Goal: Task Accomplishment & Management: Manage account settings

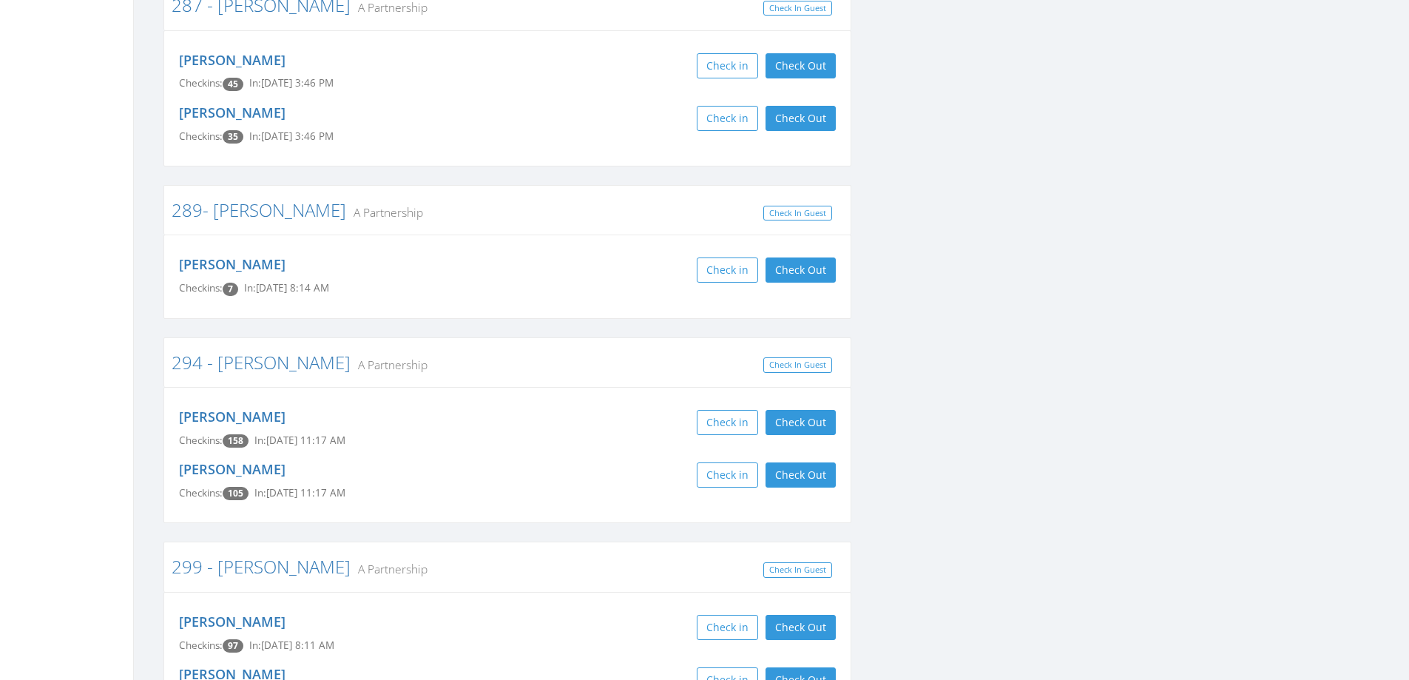
scroll to position [4437, 0]
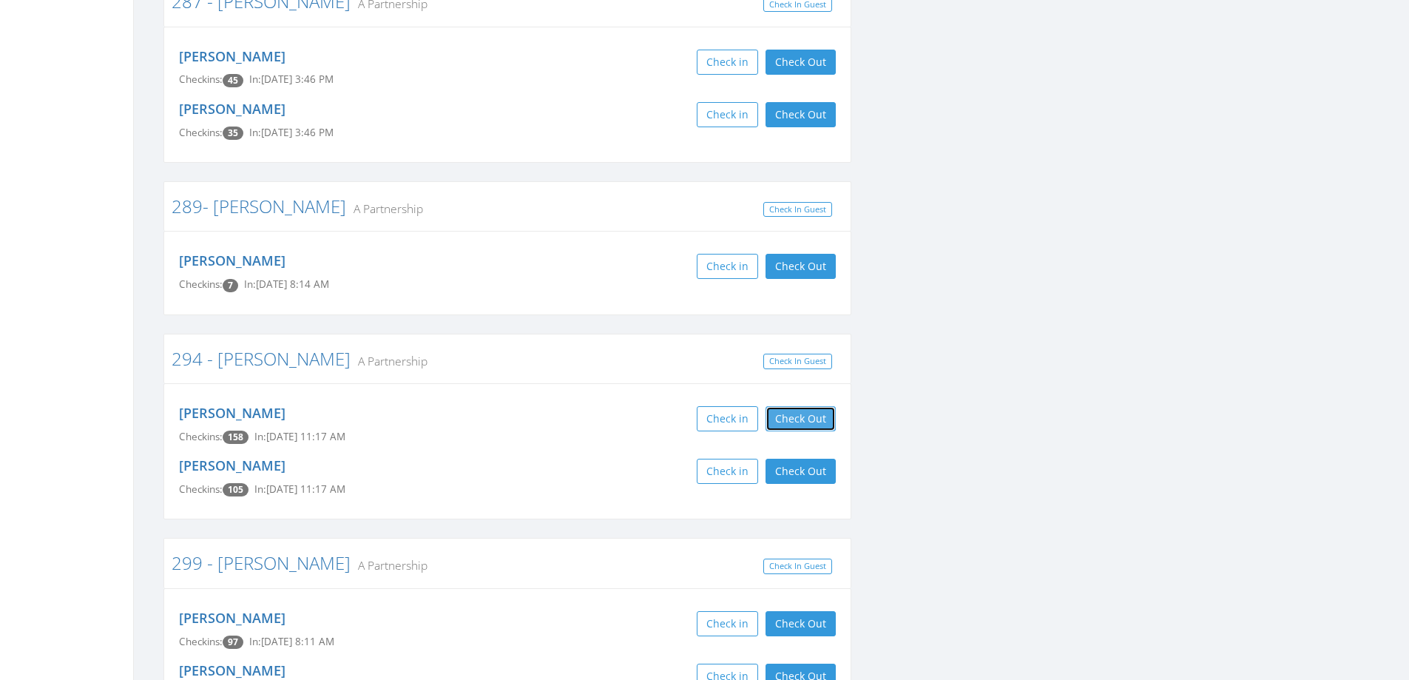
click at [779, 406] on button "Check Out" at bounding box center [800, 418] width 70 height 25
click at [780, 458] on button "Check Out" at bounding box center [800, 470] width 70 height 25
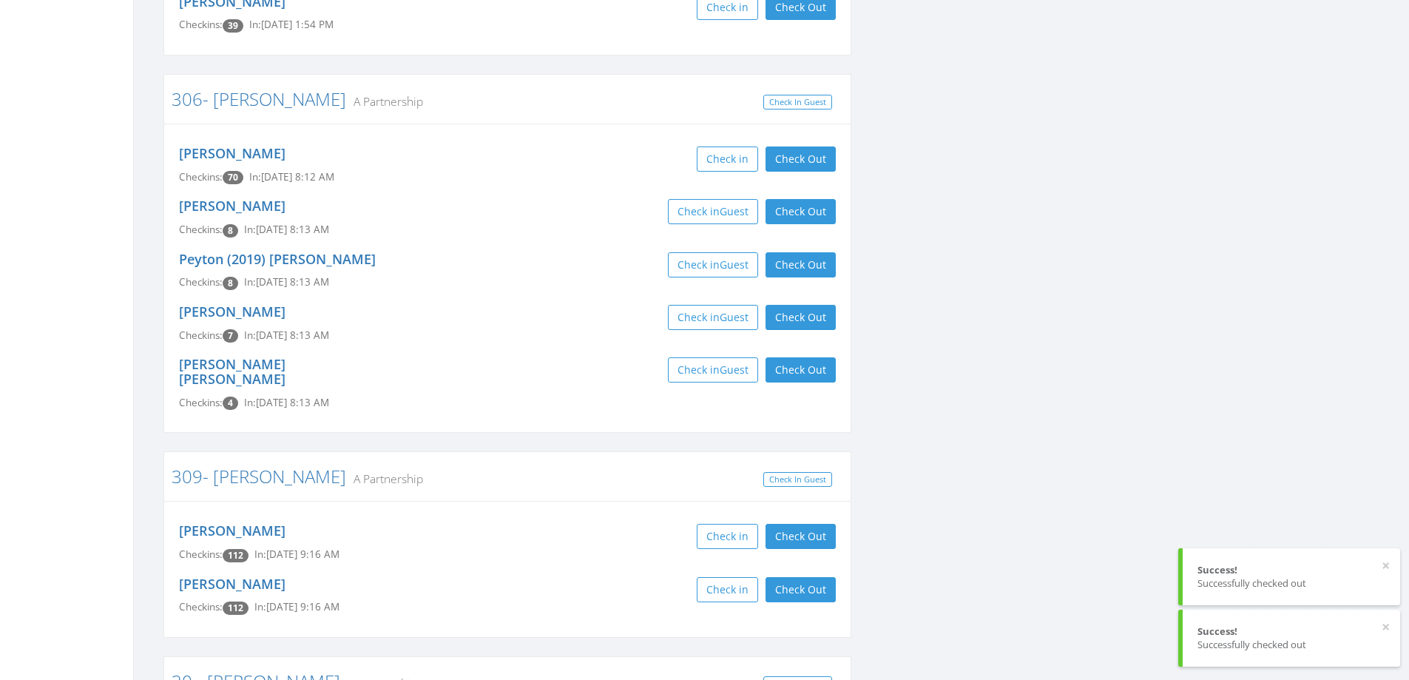
scroll to position [5324, 0]
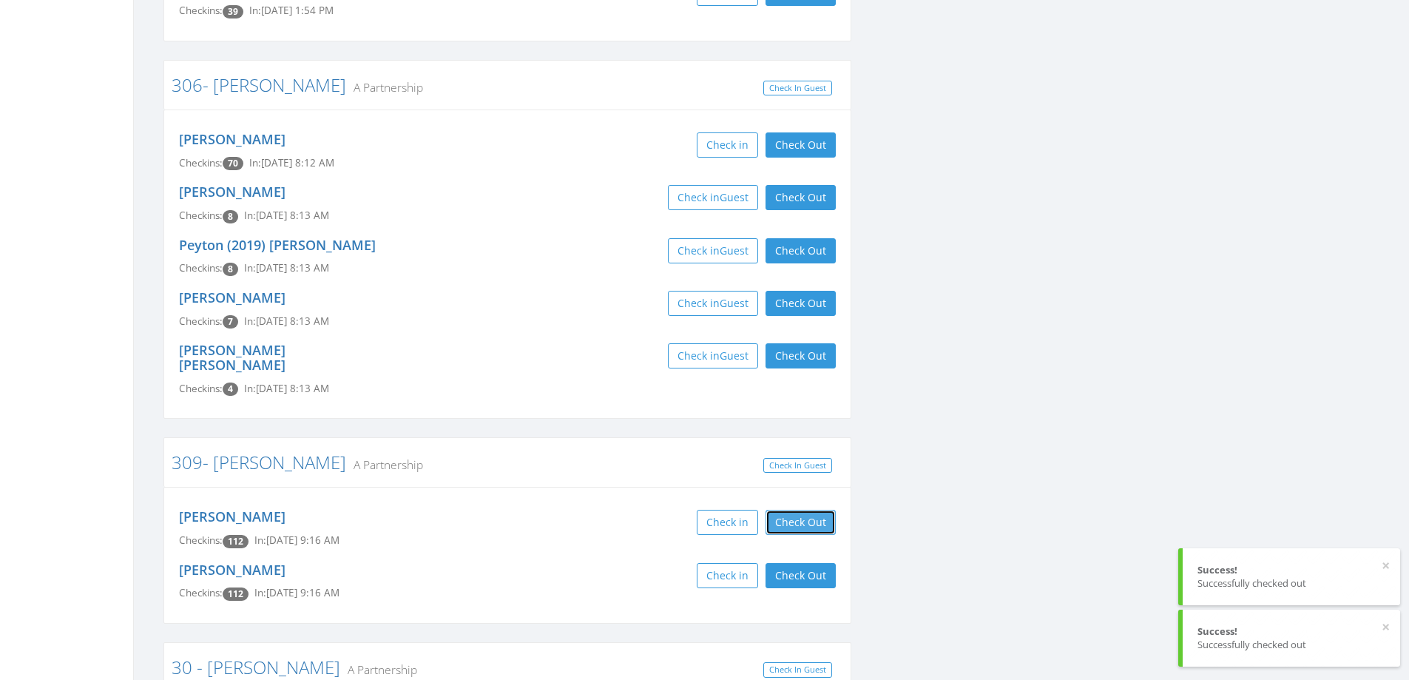
click at [807, 509] on button "Check Out" at bounding box center [800, 521] width 70 height 25
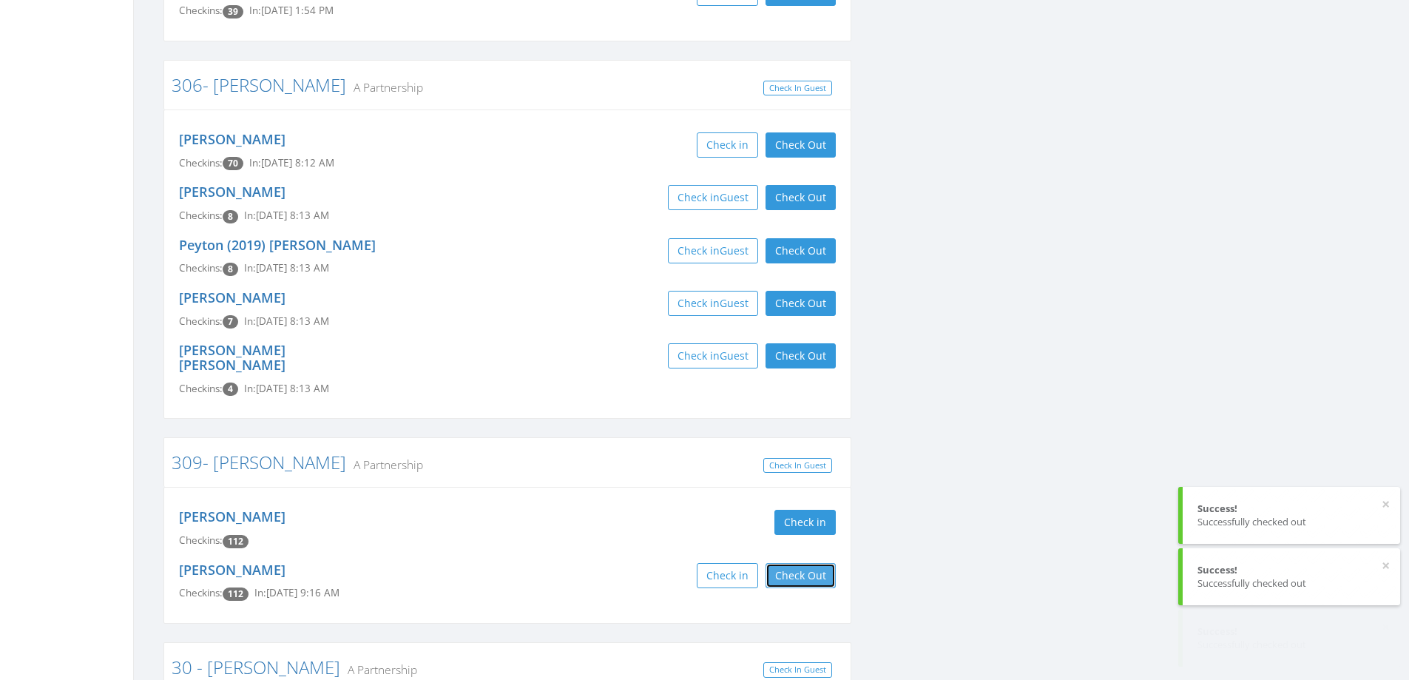
click at [807, 563] on button "Check Out" at bounding box center [800, 575] width 70 height 25
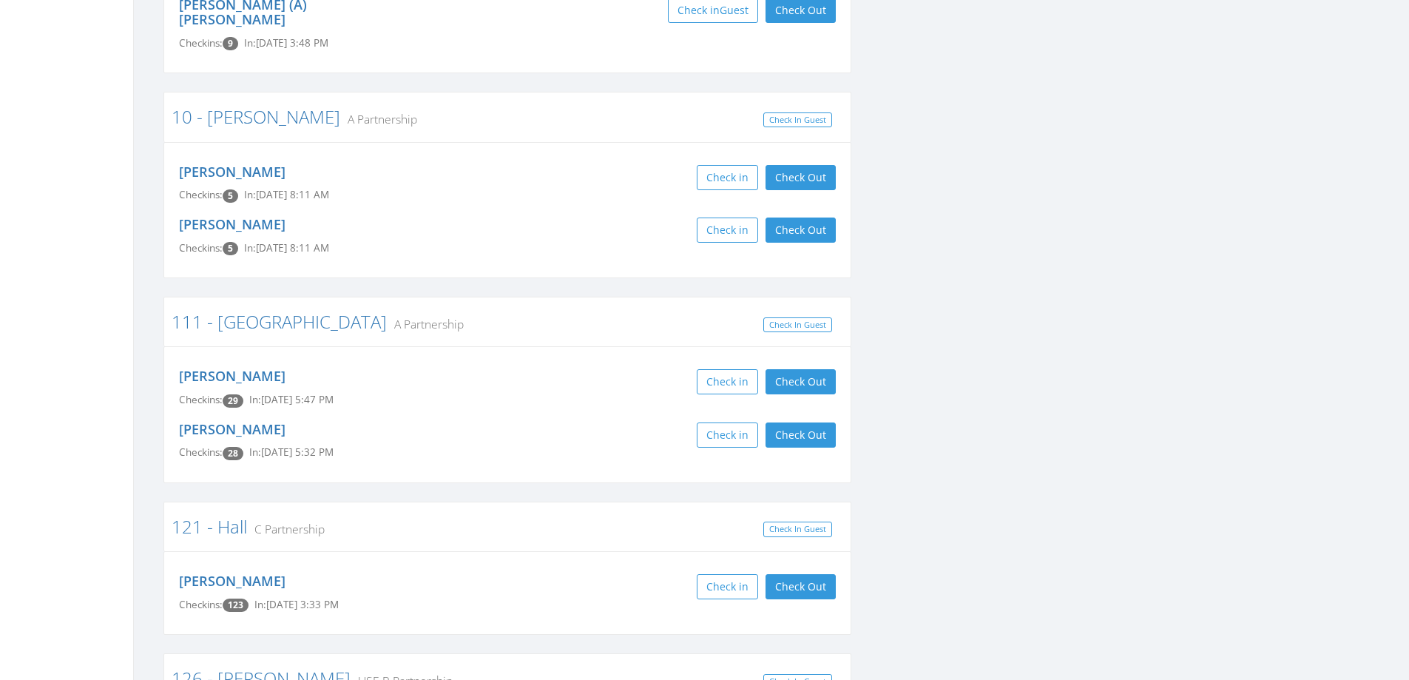
scroll to position [0, 0]
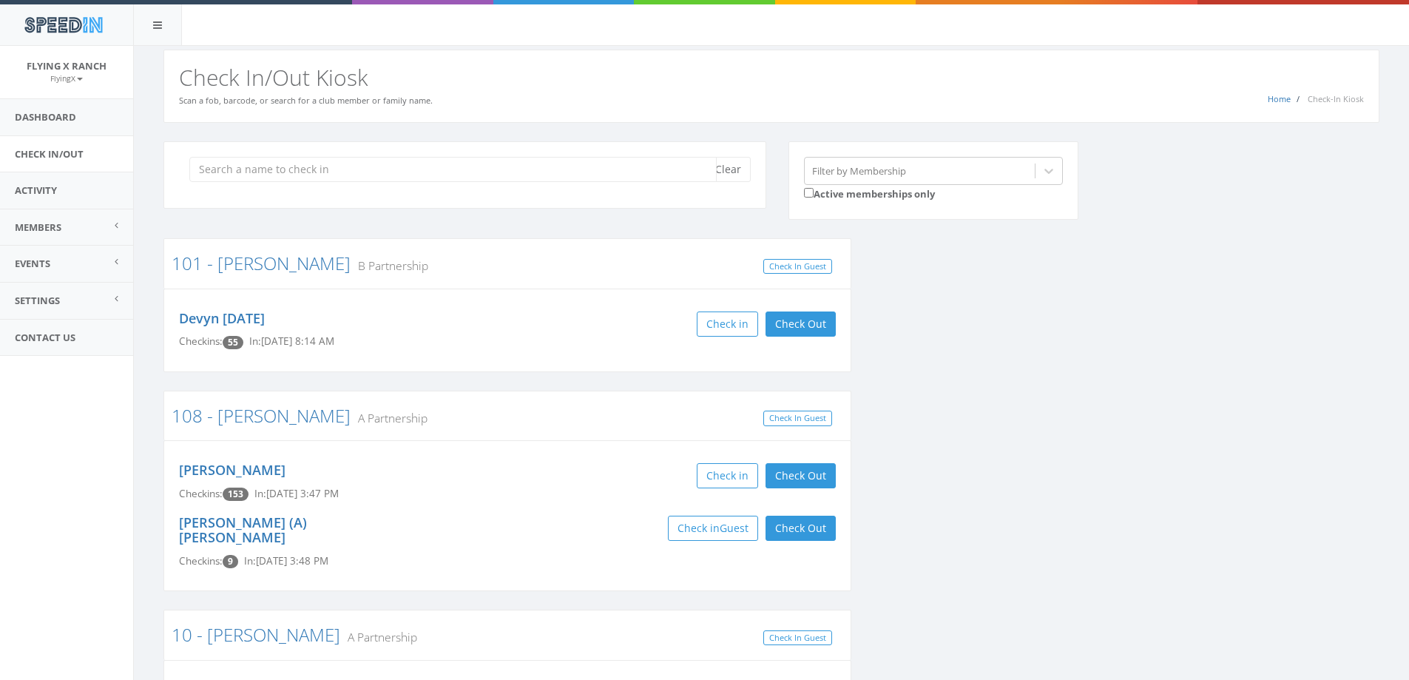
click at [367, 173] on input "search" at bounding box center [452, 169] width 527 height 25
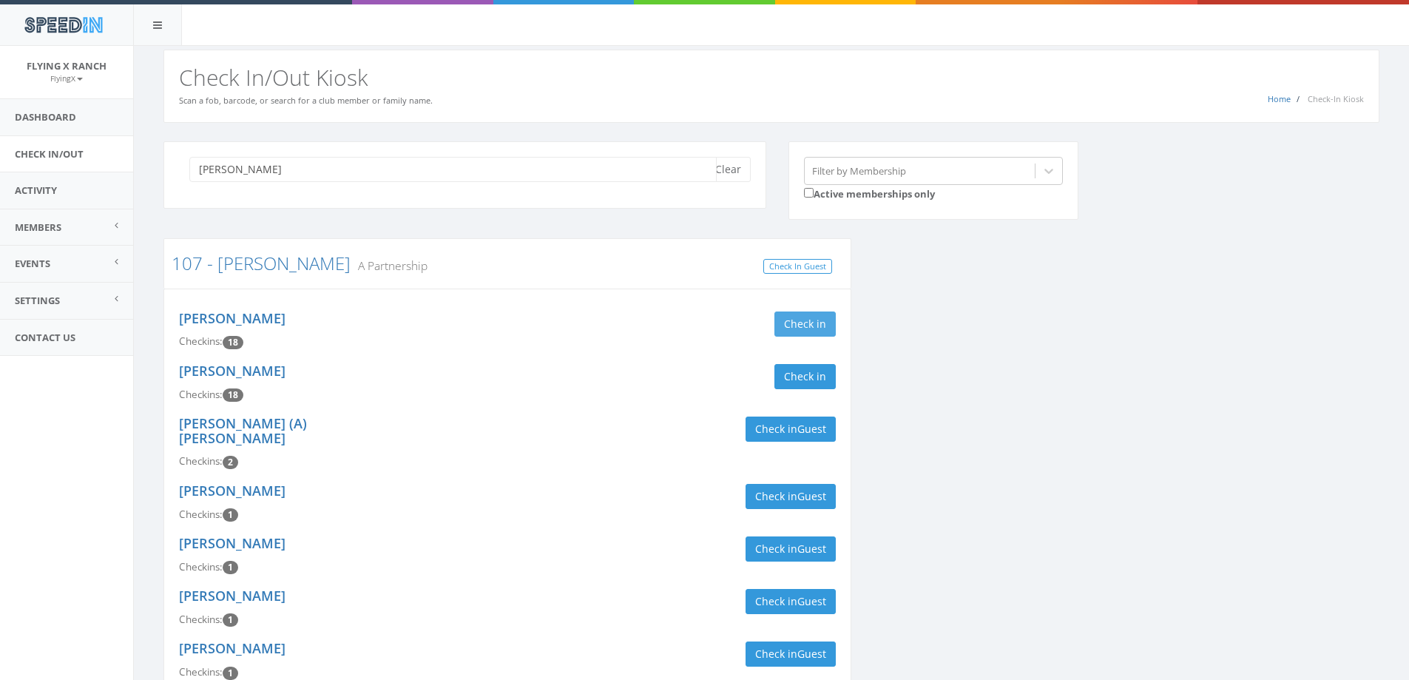
type input "ward"
click at [787, 331] on button "Check in" at bounding box center [804, 323] width 61 height 25
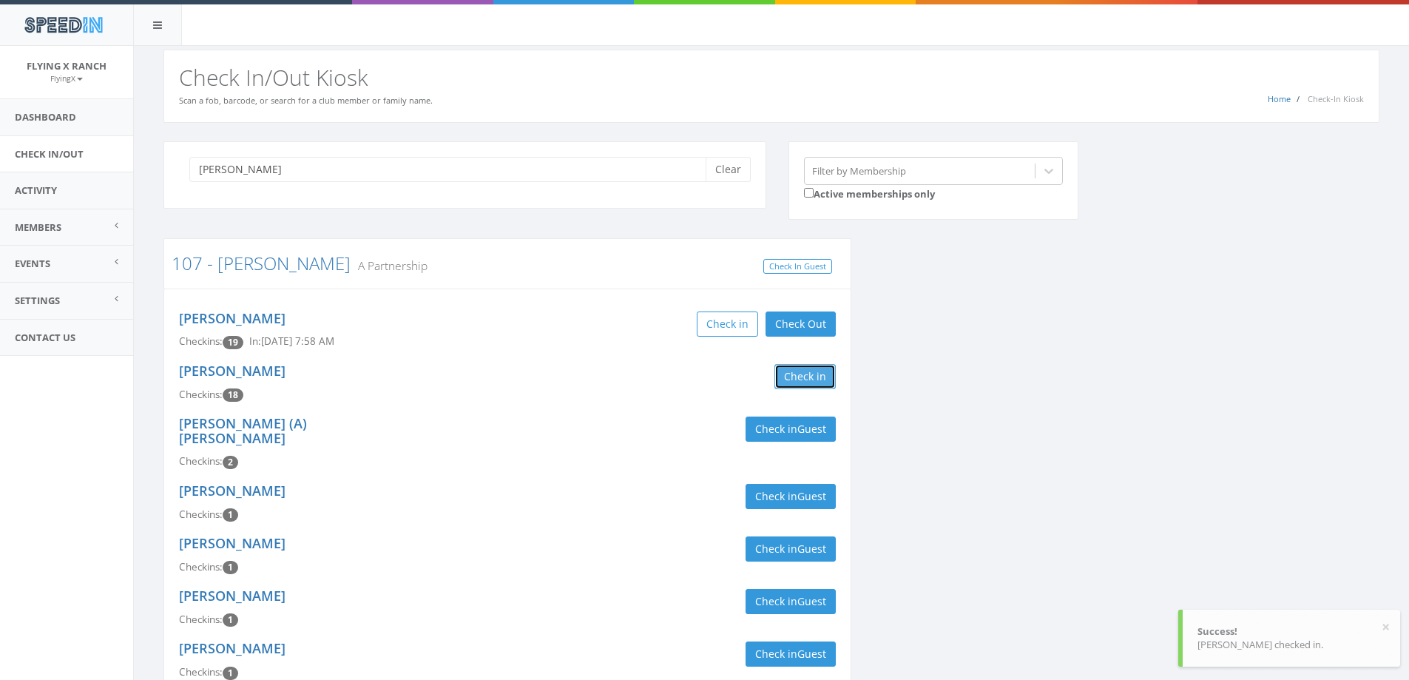
click at [787, 372] on button "Check in" at bounding box center [804, 376] width 61 height 25
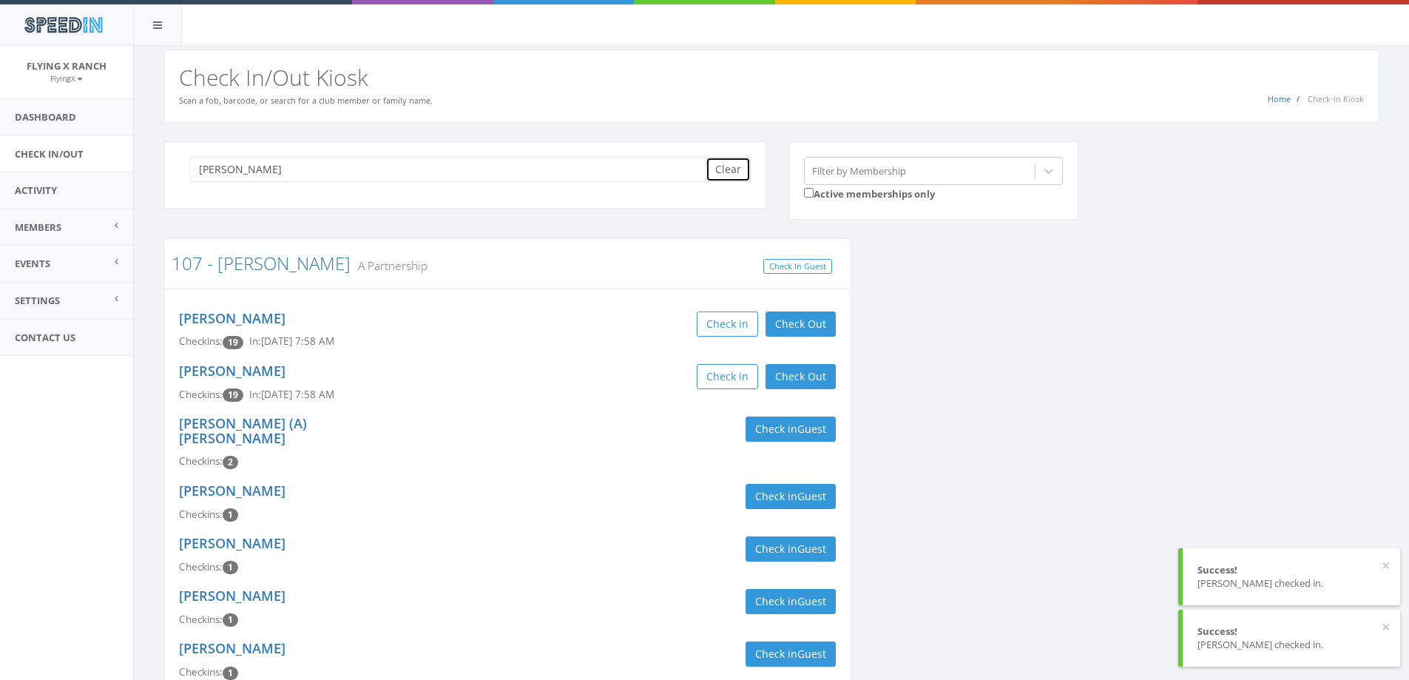
click at [735, 166] on button "Clear" at bounding box center [727, 169] width 45 height 25
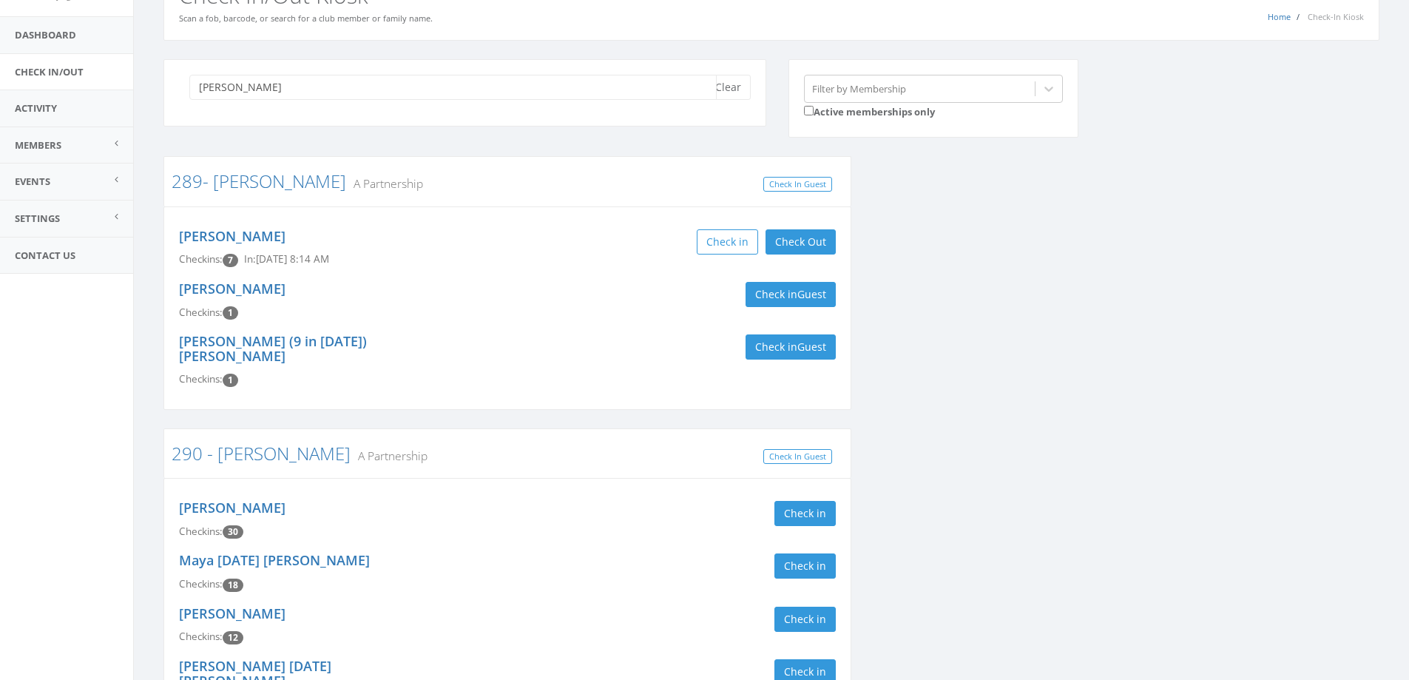
scroll to position [222, 0]
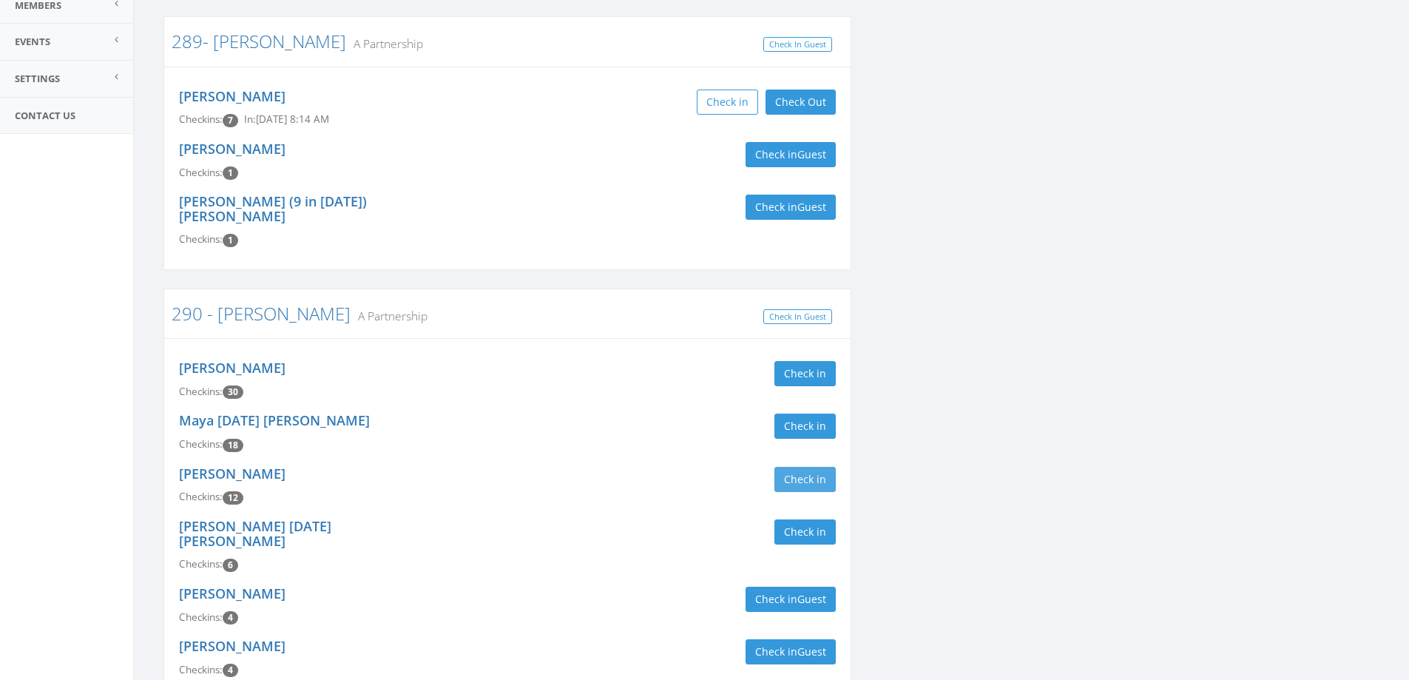
type input "larson"
click at [810, 467] on button "Check in" at bounding box center [804, 479] width 61 height 25
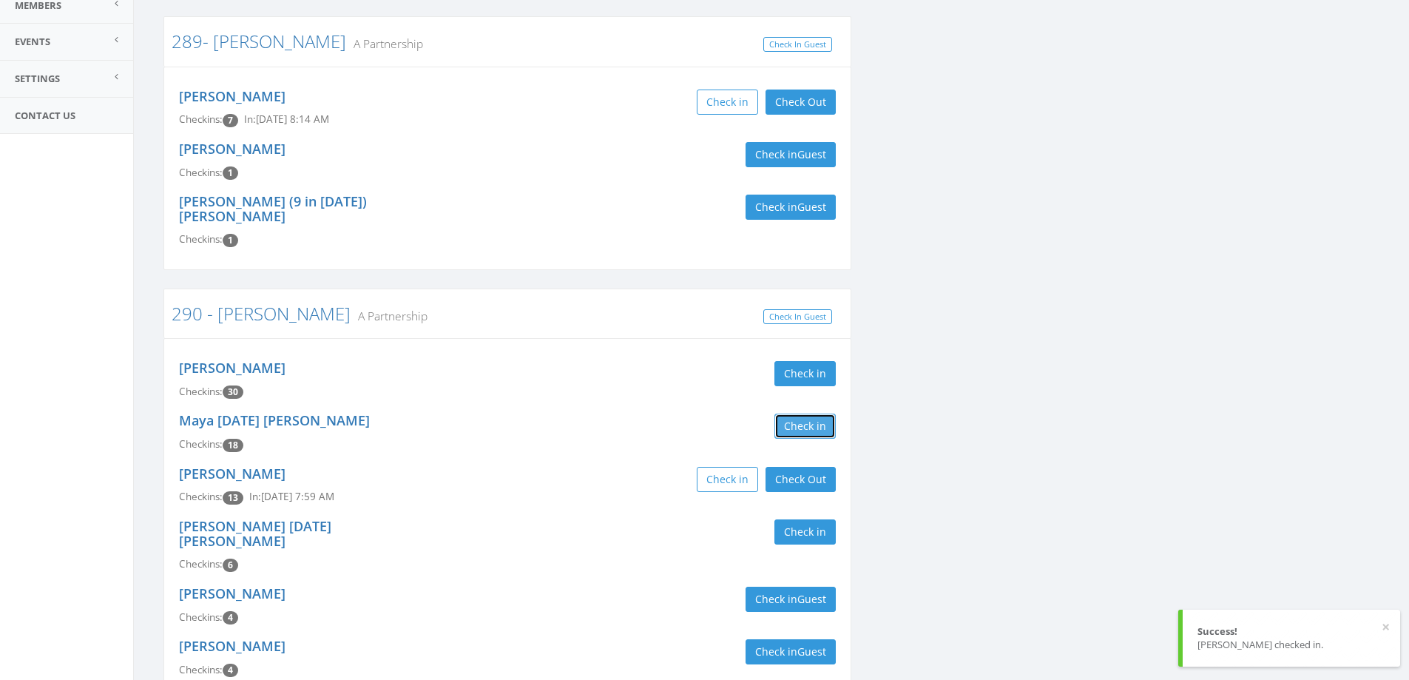
click at [791, 415] on button "Check in" at bounding box center [804, 425] width 61 height 25
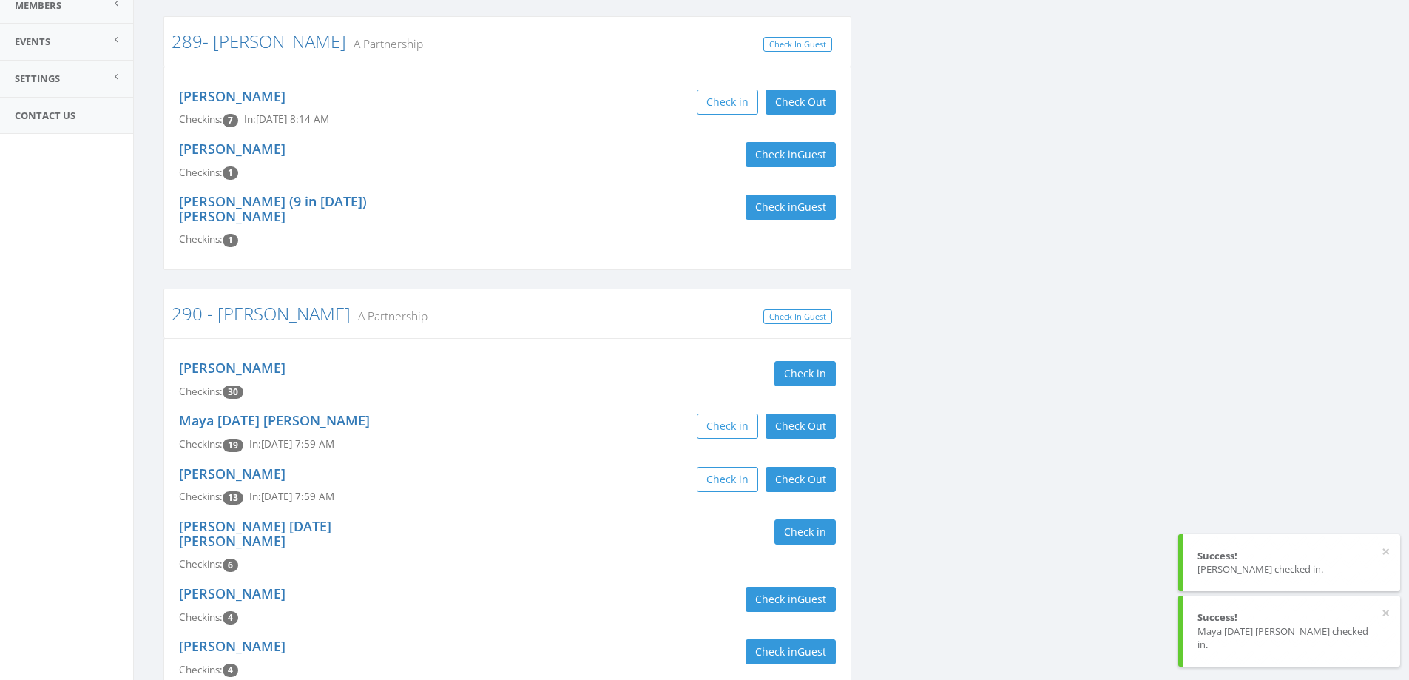
click at [597, 374] on div "Kirk Larson Checkins: 30 Check in" at bounding box center [507, 379] width 679 height 52
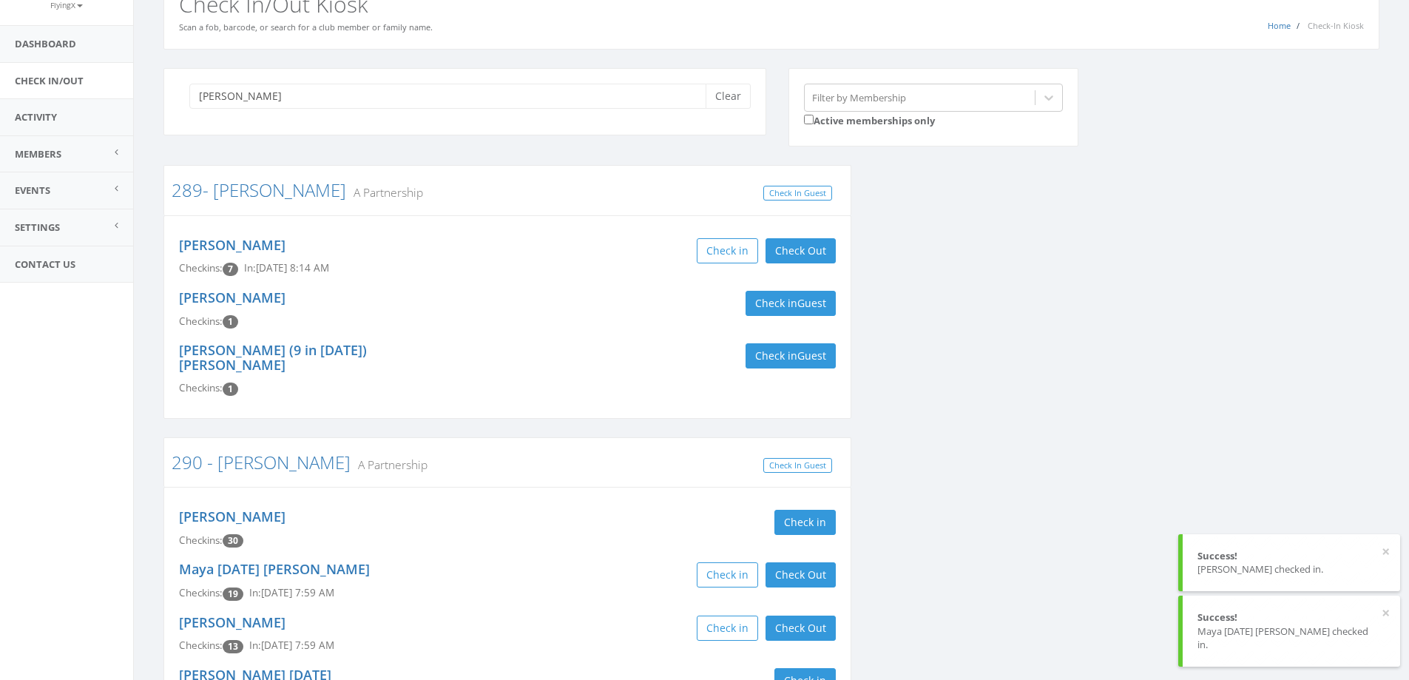
scroll to position [0, 0]
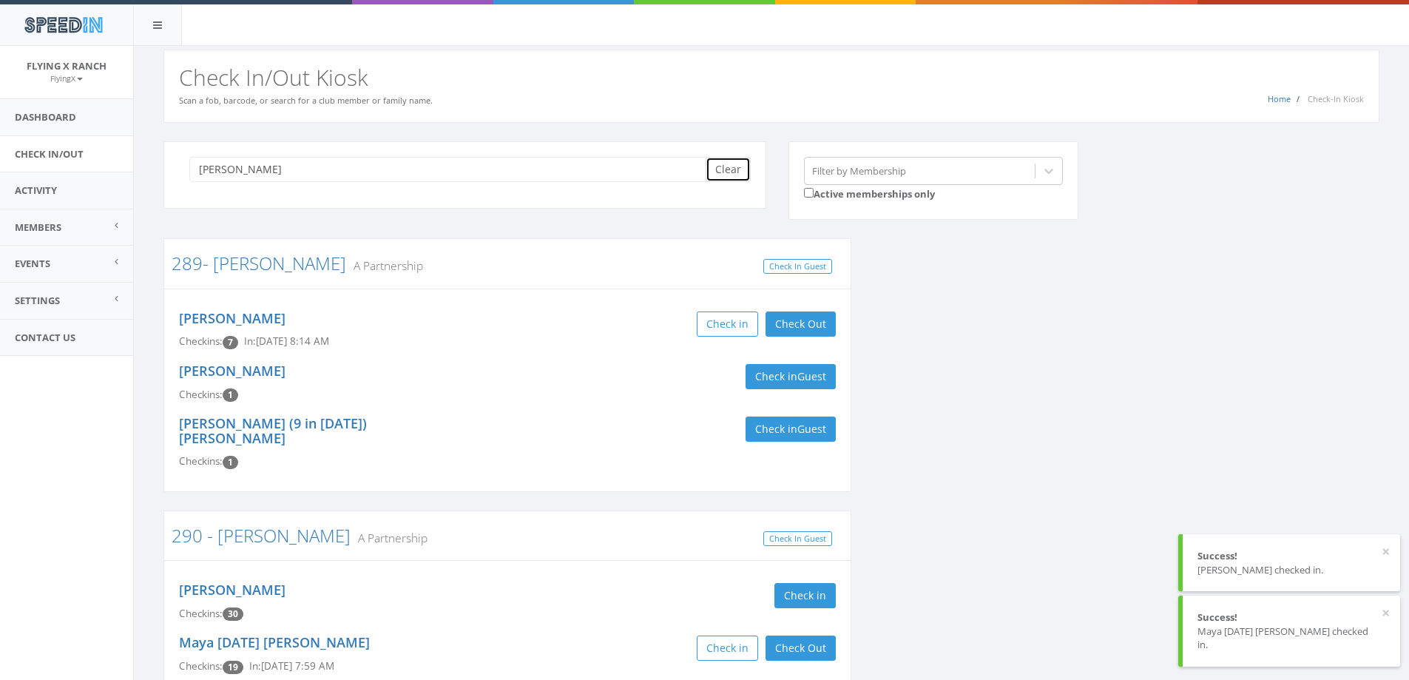
click at [716, 161] on button "Clear" at bounding box center [727, 169] width 45 height 25
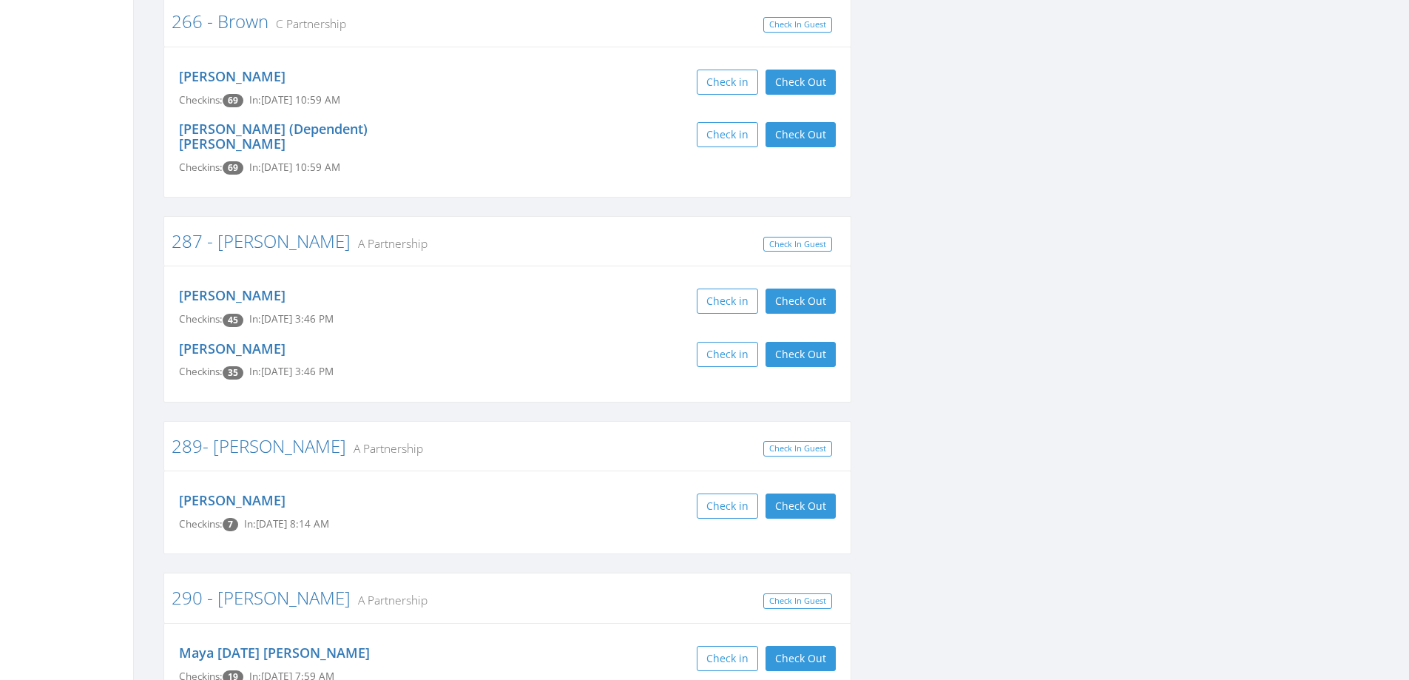
scroll to position [4658, 0]
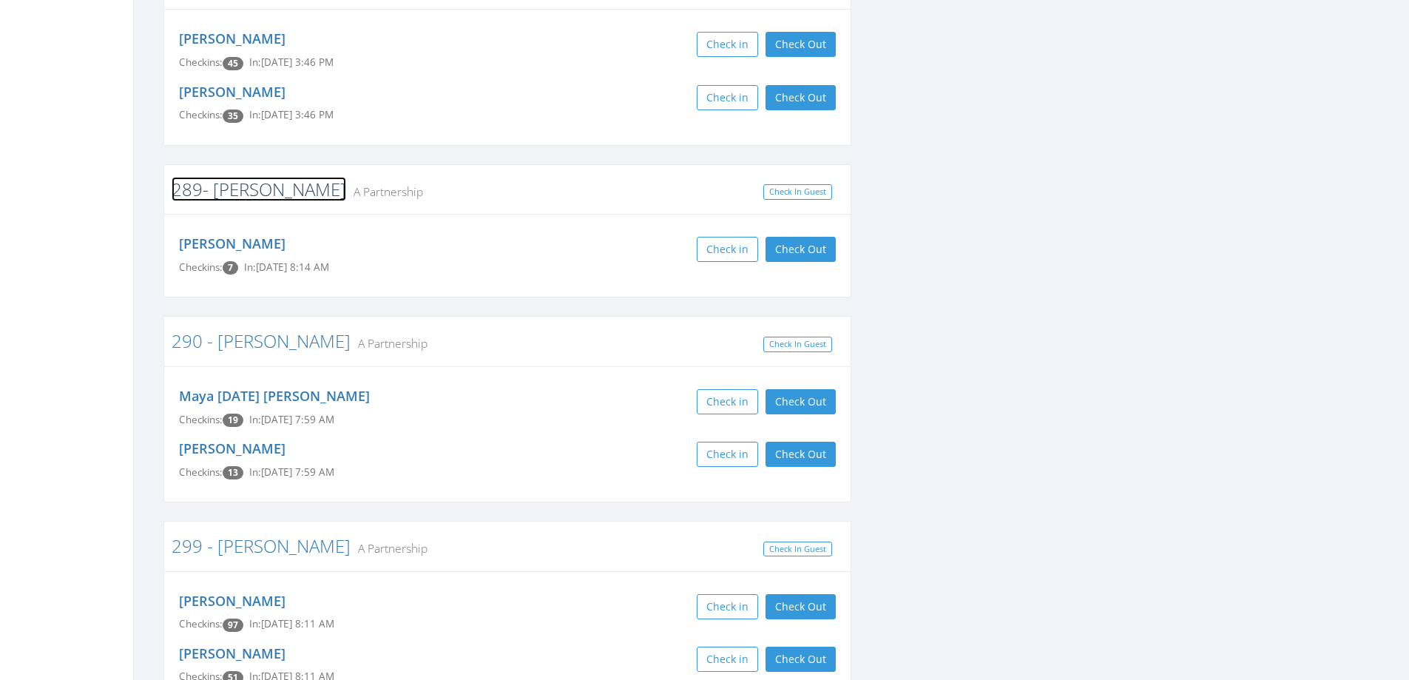
click at [231, 177] on link "289- [PERSON_NAME]" at bounding box center [259, 189] width 175 height 24
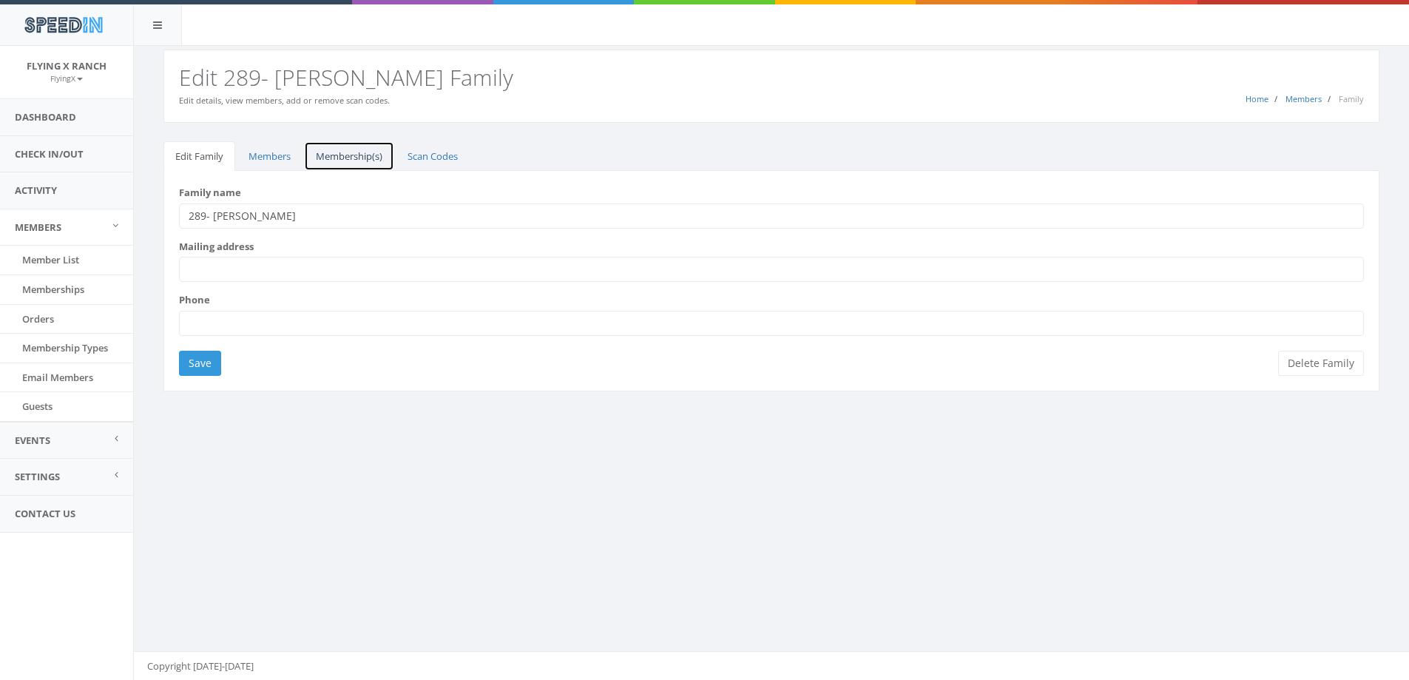
click at [344, 155] on link "Membership(s)" at bounding box center [349, 156] width 90 height 30
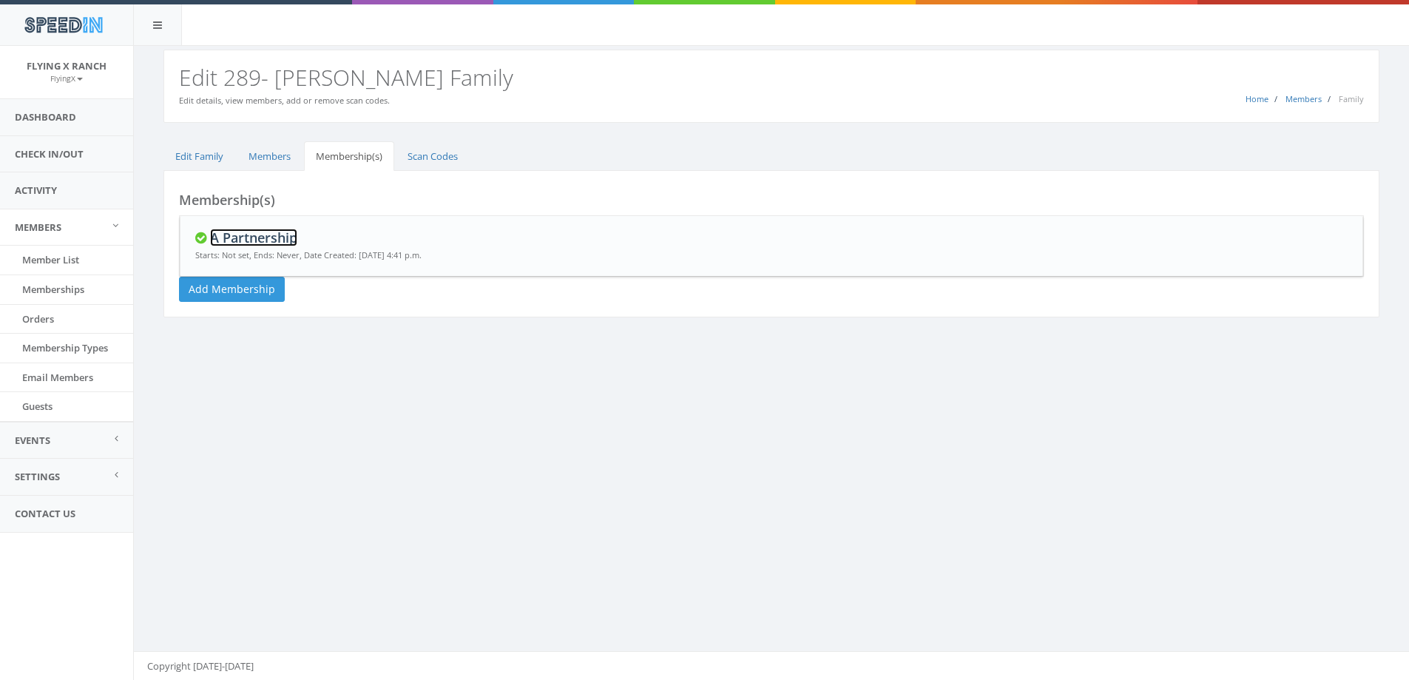
click at [258, 237] on link "A Partnership" at bounding box center [253, 237] width 87 height 18
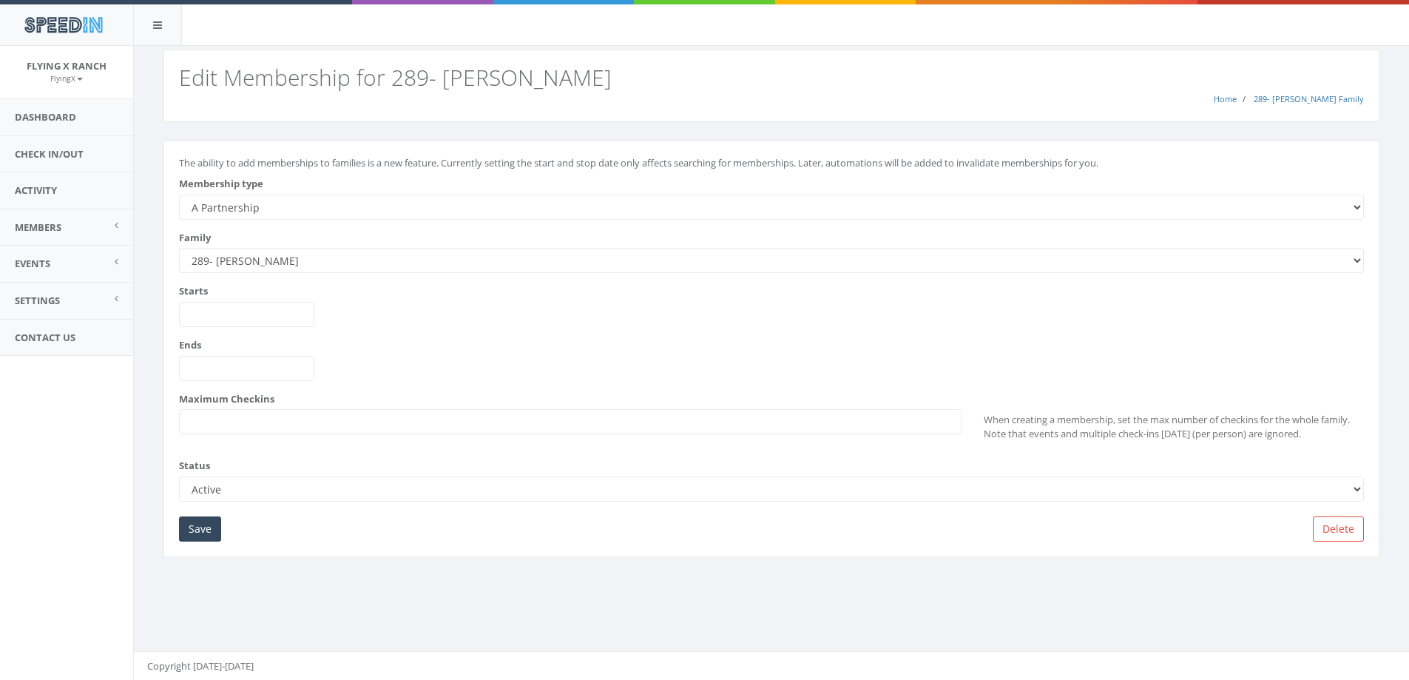
click at [235, 204] on select "--------- A Partnership C Partnership USE C Partnership USE A Partnership B Par…" at bounding box center [771, 206] width 1185 height 25
select select "2"
click at [179, 194] on select "--------- A Partnership C Partnership USE C Partnership USE A Partnership B Par…" at bounding box center [771, 206] width 1185 height 25
click at [197, 525] on input "Save" at bounding box center [200, 528] width 42 height 25
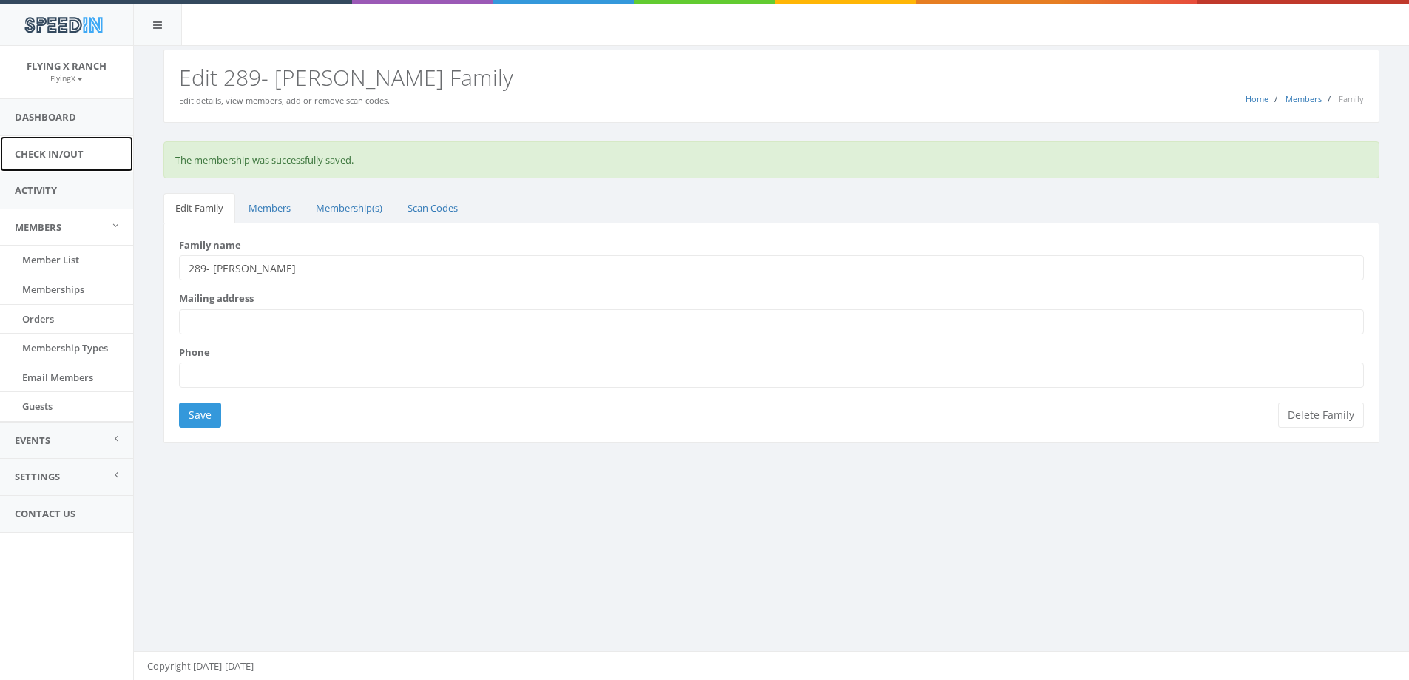
click at [64, 154] on link "Check In/Out" at bounding box center [66, 154] width 133 height 36
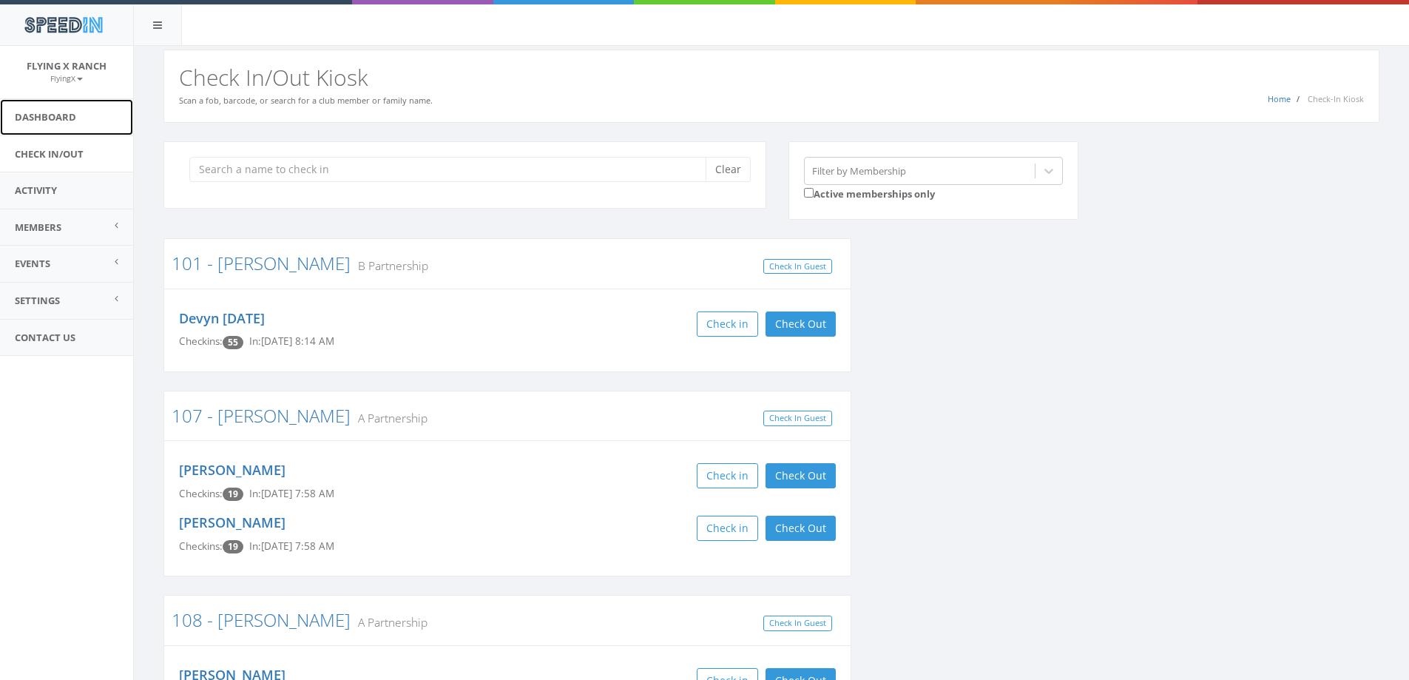
click at [47, 114] on link "Dashboard" at bounding box center [66, 117] width 133 height 36
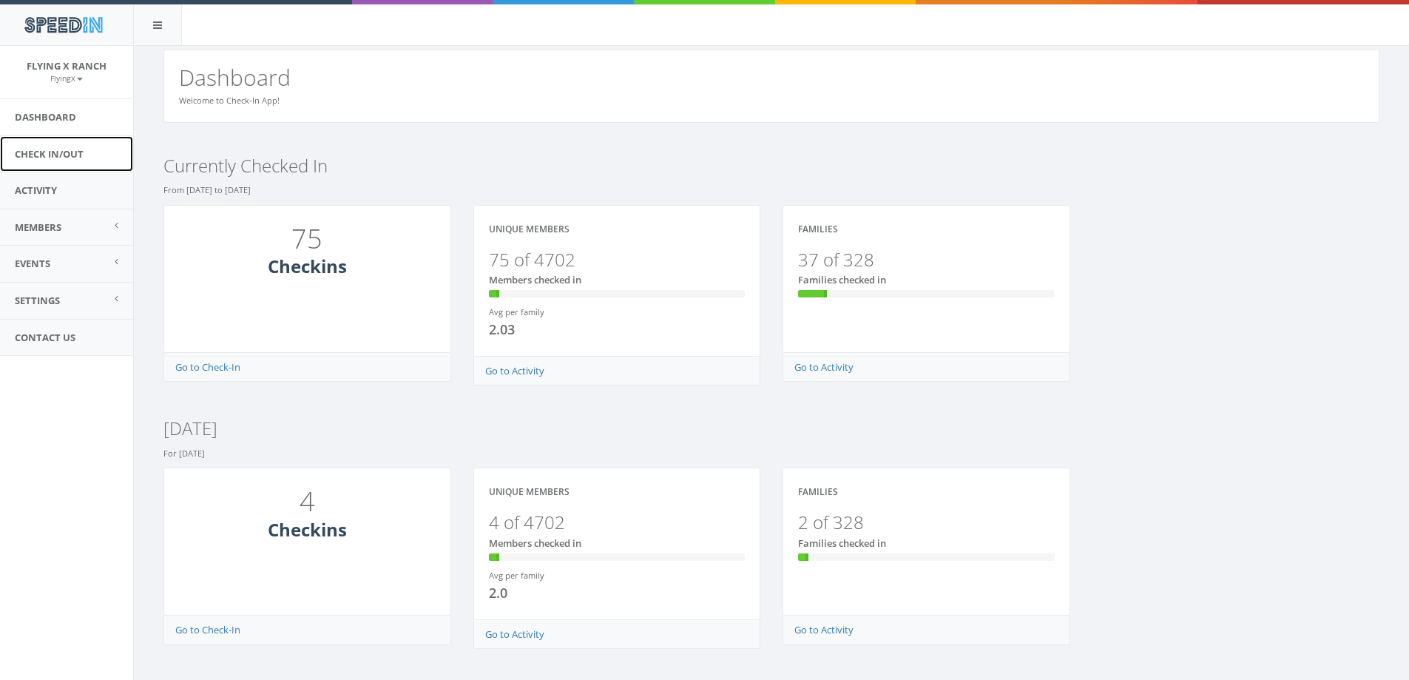
click at [26, 154] on link "Check In/Out" at bounding box center [66, 154] width 133 height 36
